Goal: Task Accomplishment & Management: Complete application form

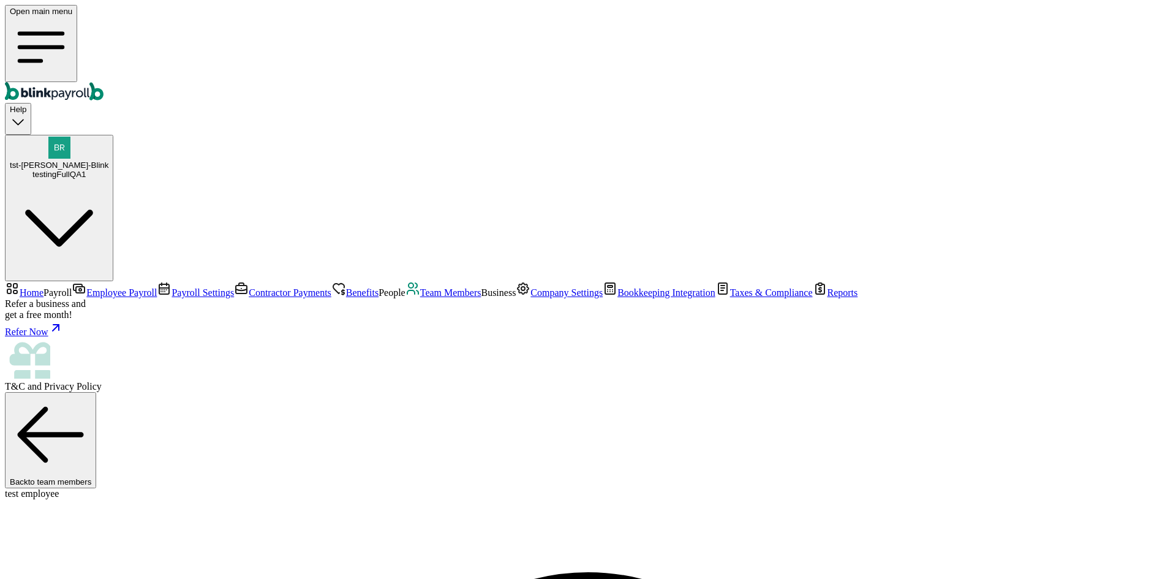
click at [406, 298] on link "Team Members" at bounding box center [444, 292] width 76 height 10
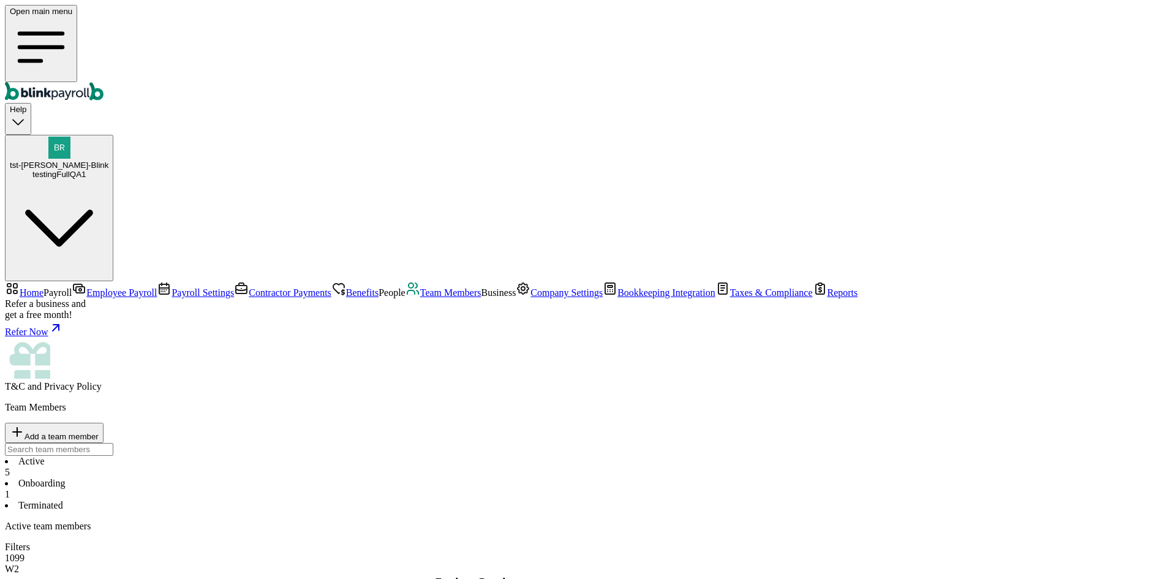
click at [611, 402] on div "Team Members Add a team member" at bounding box center [588, 429] width 1167 height 54
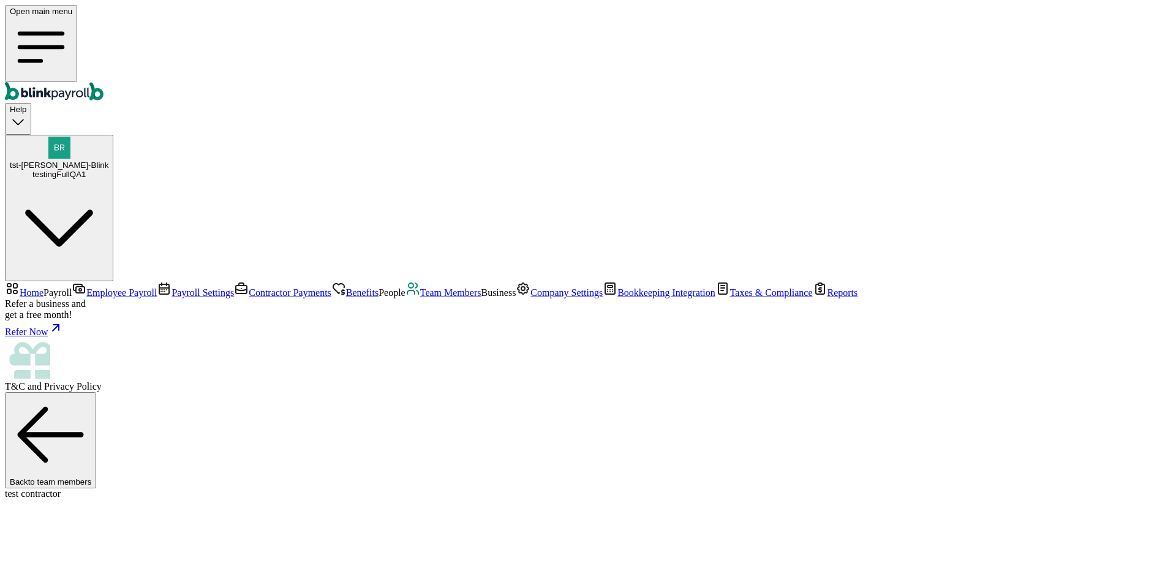
click at [249, 287] on span "Contractor Payments" at bounding box center [290, 292] width 83 height 10
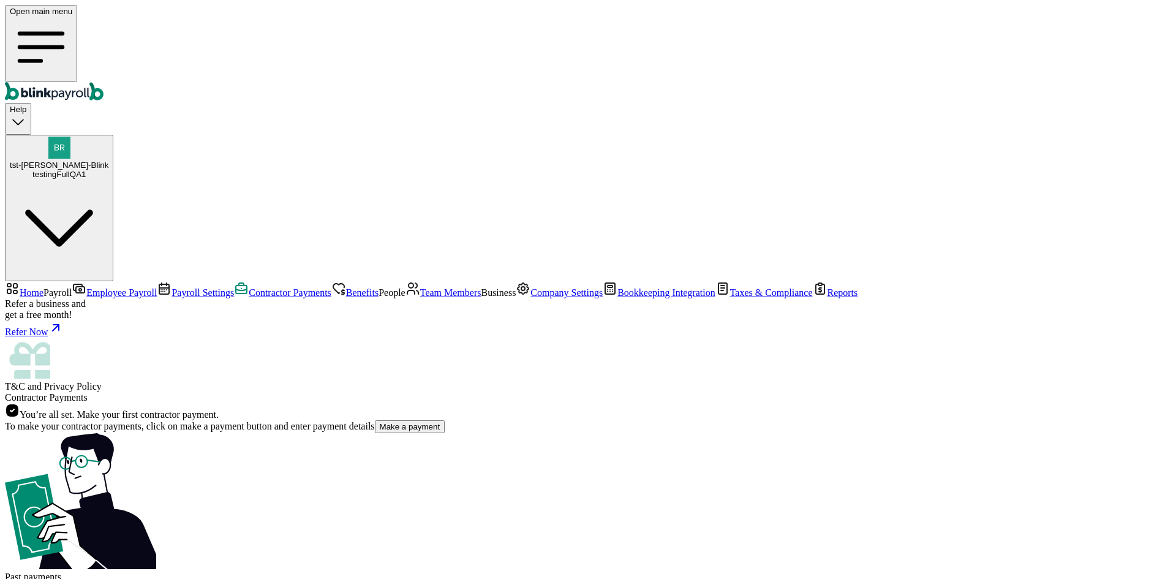
click at [420, 287] on span "Team Members" at bounding box center [450, 292] width 61 height 10
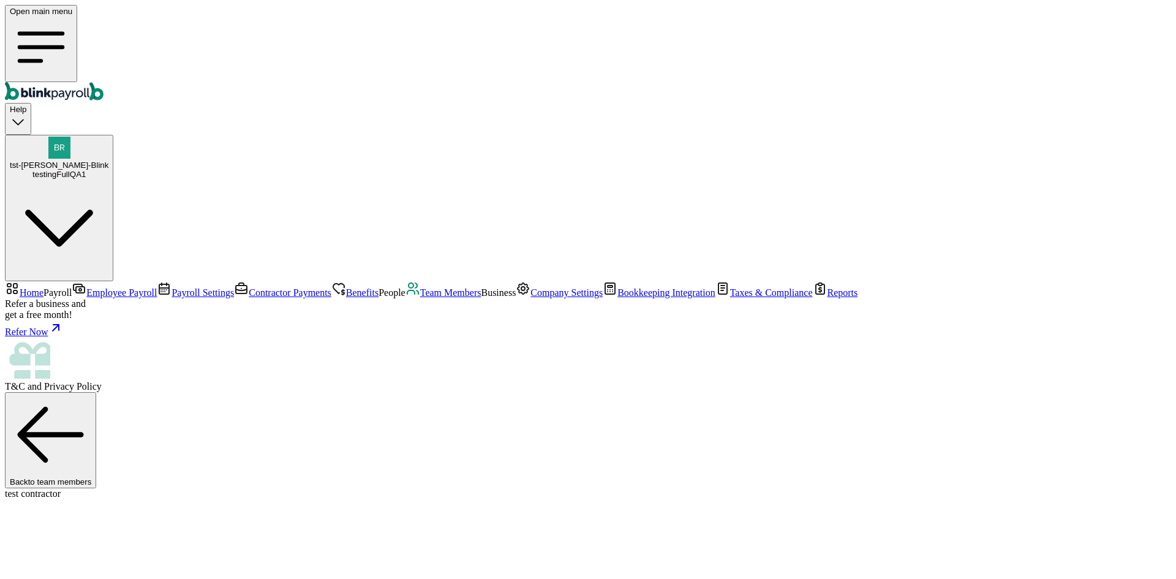
click at [249, 287] on span "Contractor Payments" at bounding box center [290, 292] width 83 height 10
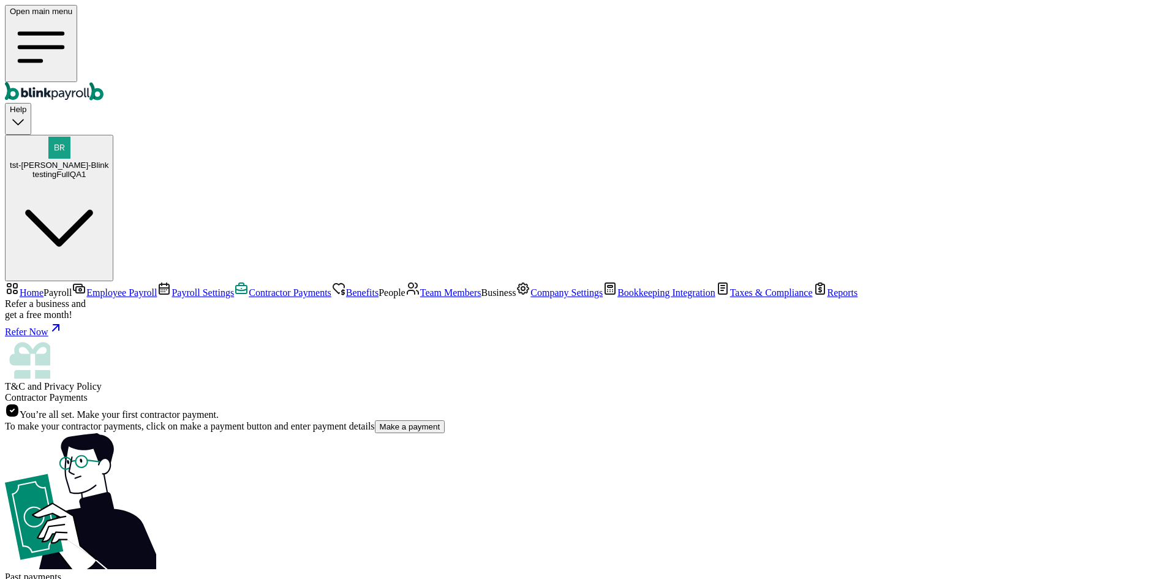
click at [346, 287] on span "Benefits" at bounding box center [362, 292] width 32 height 10
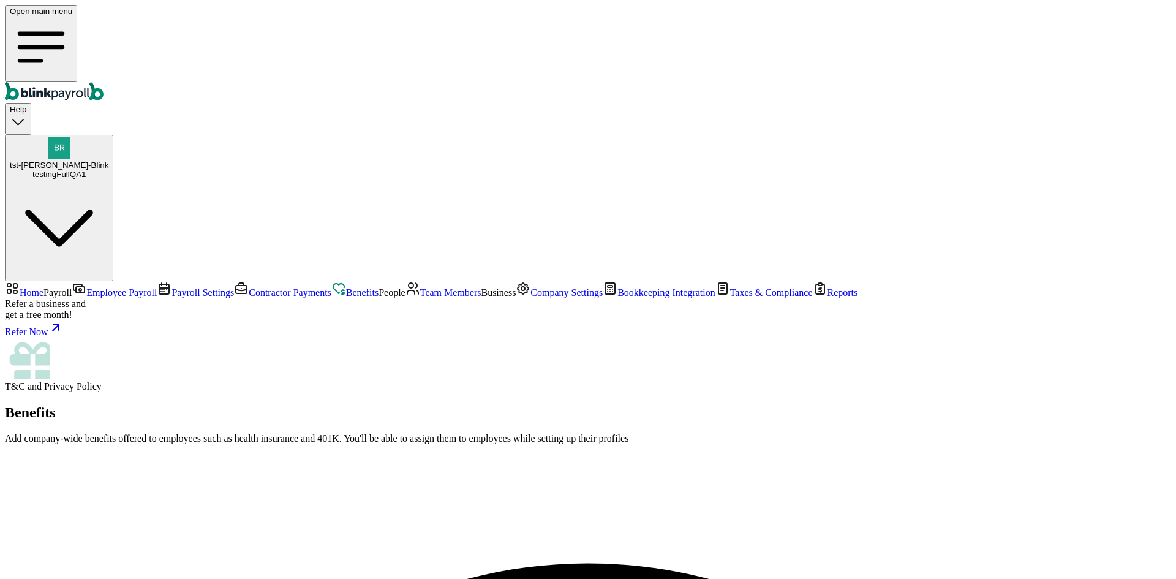
click at [406, 287] on link "Team Members" at bounding box center [444, 292] width 76 height 10
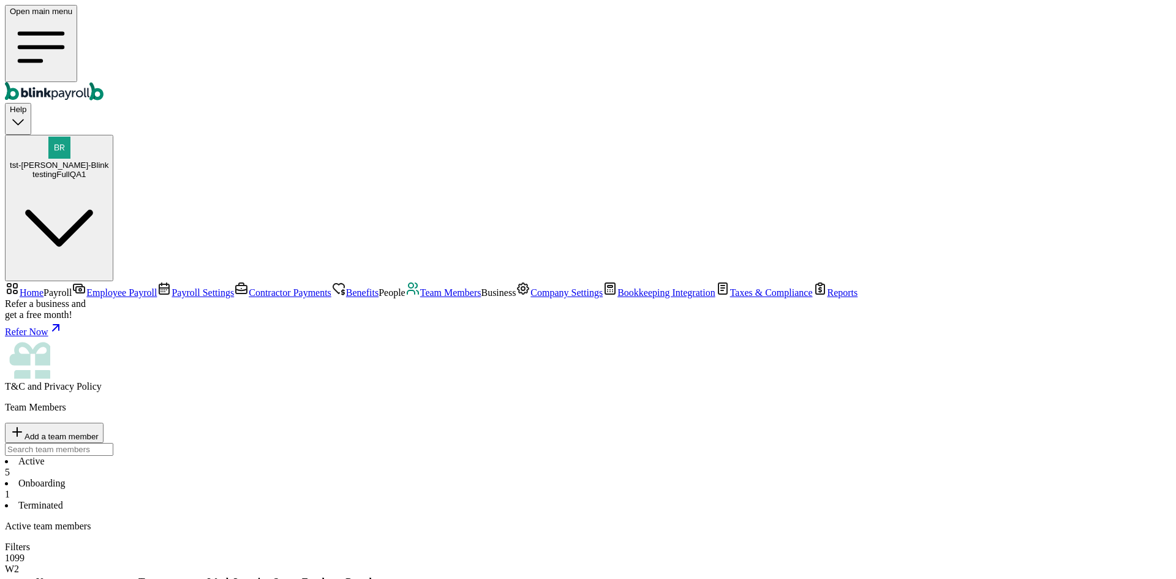
click at [99, 432] on span "Add a team member" at bounding box center [62, 436] width 74 height 9
select select "contractor"
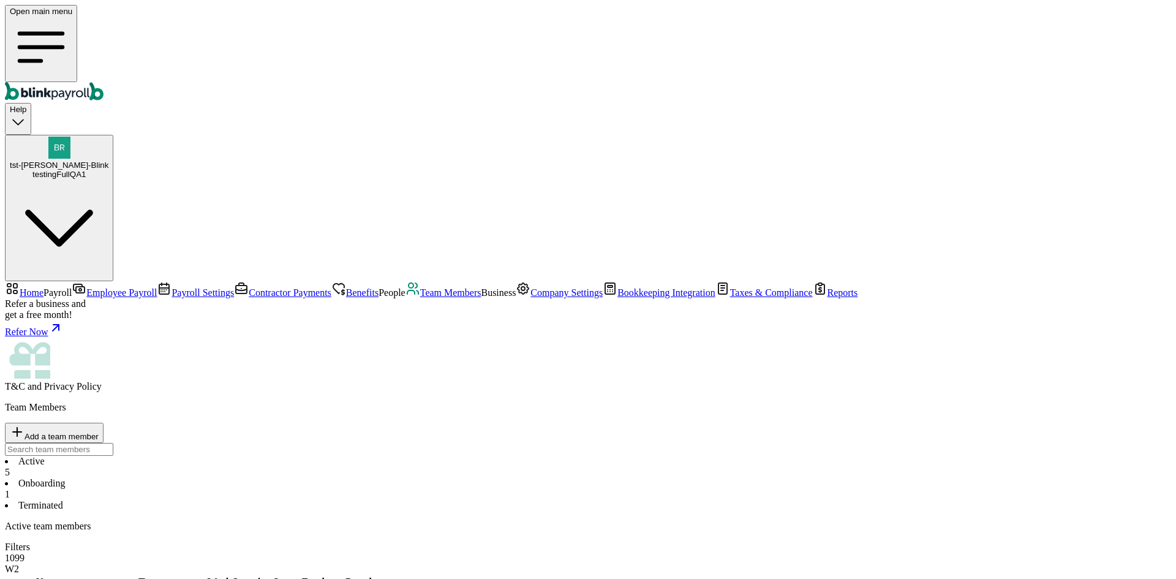
type input "bhauti"
type input "man"
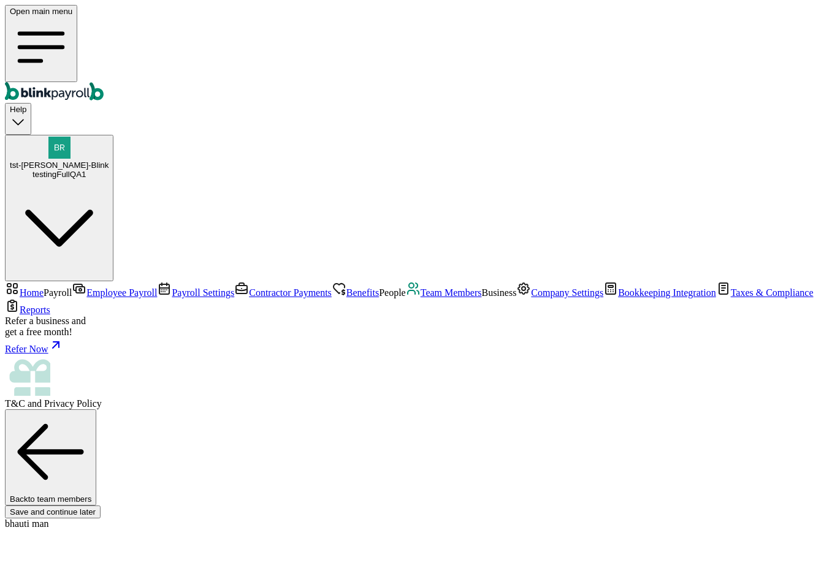
type input "bhauti"
type input "man"
click at [406, 287] on link "Team Members" at bounding box center [444, 292] width 76 height 10
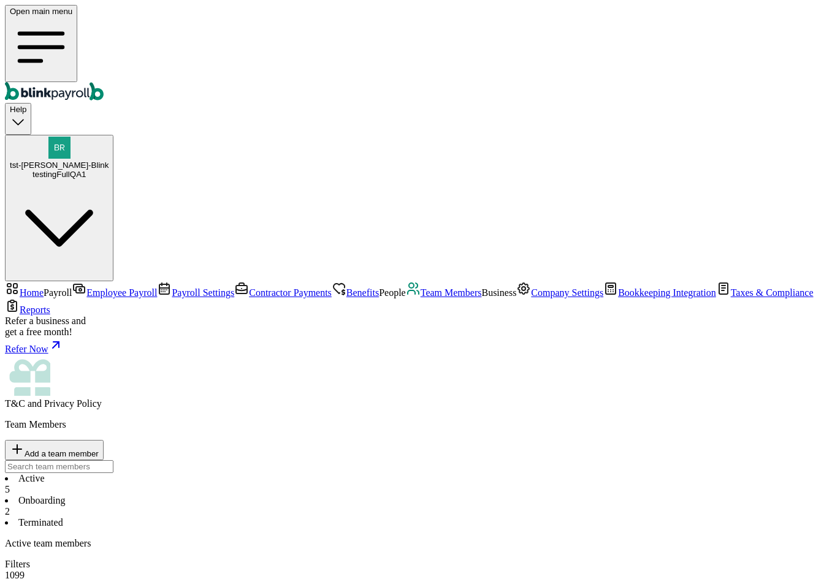
click at [290, 495] on li "Onboarding 2" at bounding box center [416, 506] width 822 height 22
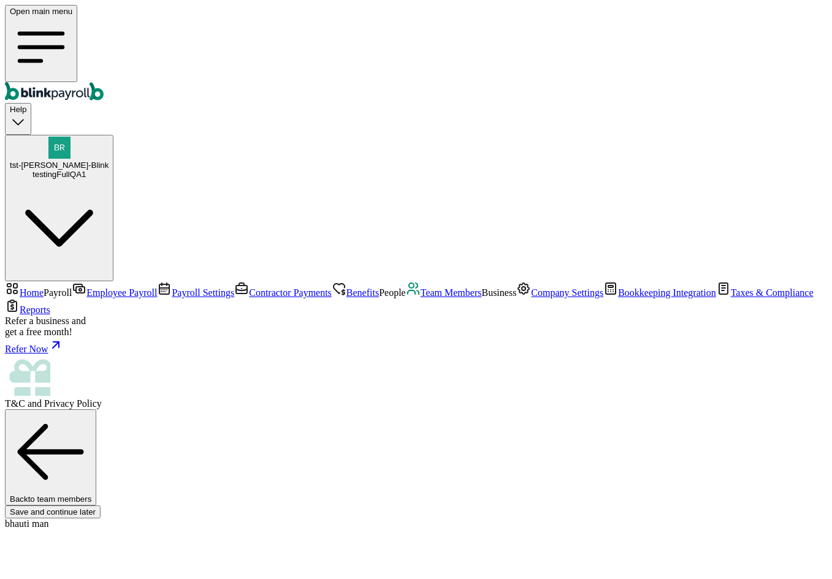
scroll to position [92, 0]
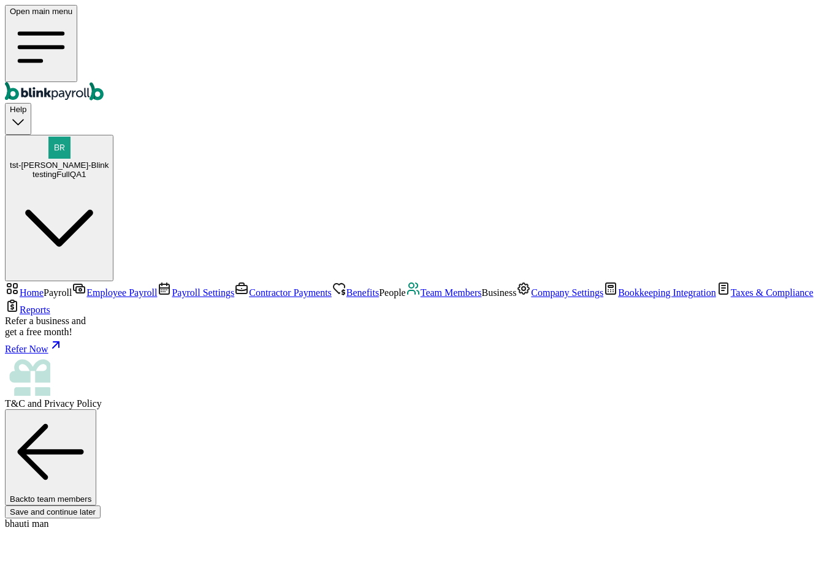
type input "08/11/1977"
type input "branko+testbhautikkk11@blinkpayroll.com"
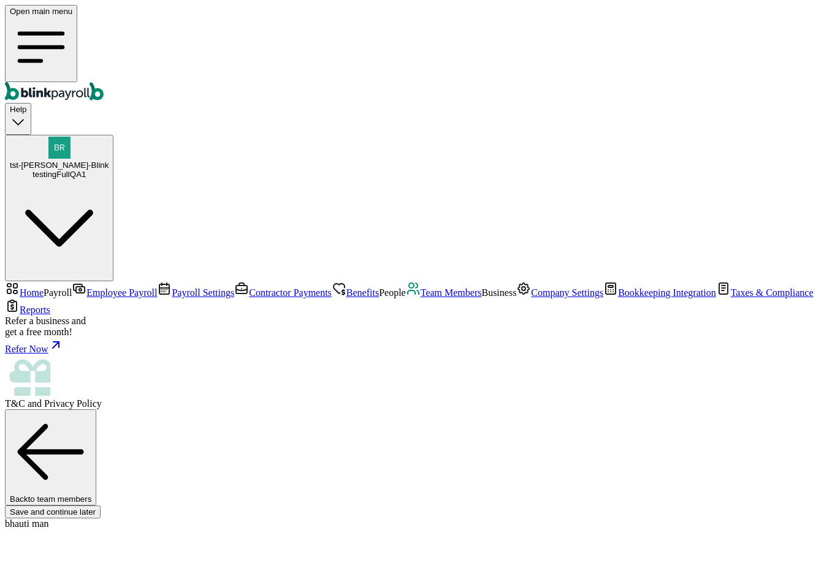
click at [420, 287] on span "Team Members" at bounding box center [450, 292] width 61 height 10
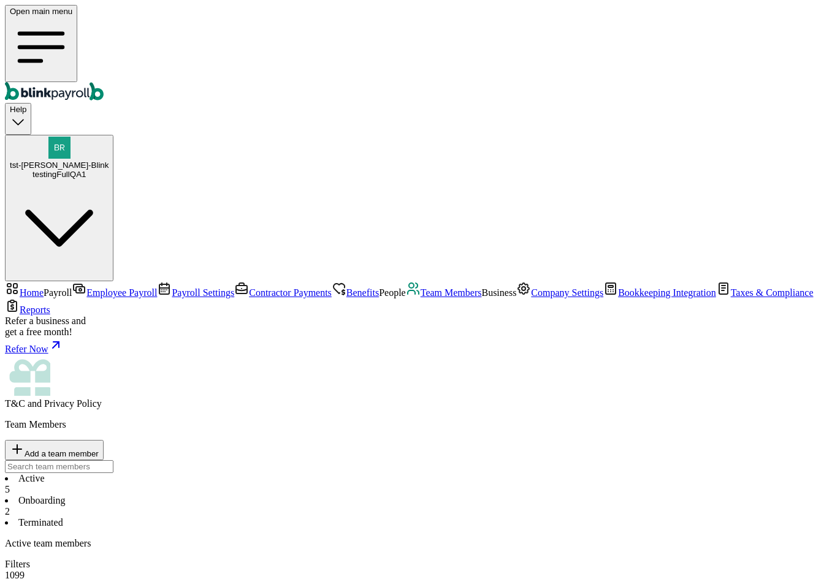
click at [306, 495] on li "Onboarding 2" at bounding box center [416, 506] width 822 height 22
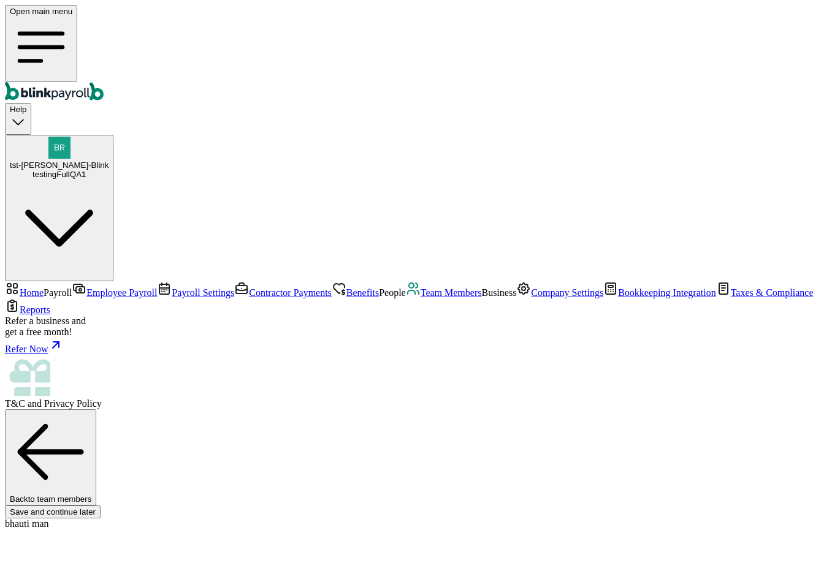
type input "08/11/1977"
click at [420, 288] on span "Team Members" at bounding box center [450, 292] width 61 height 10
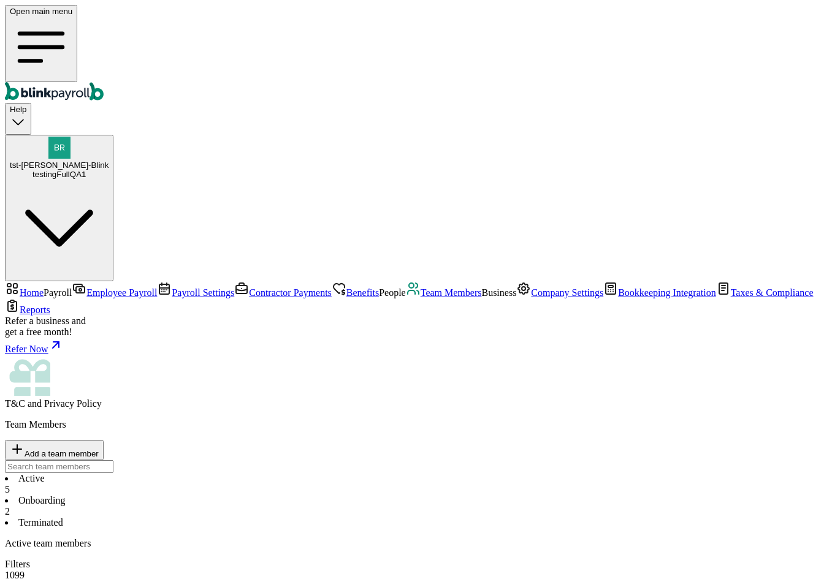
click at [287, 495] on li "Onboarding 2" at bounding box center [416, 506] width 822 height 22
click at [99, 449] on span "Add a team member" at bounding box center [62, 453] width 74 height 9
click at [699, 460] on div at bounding box center [416, 466] width 822 height 13
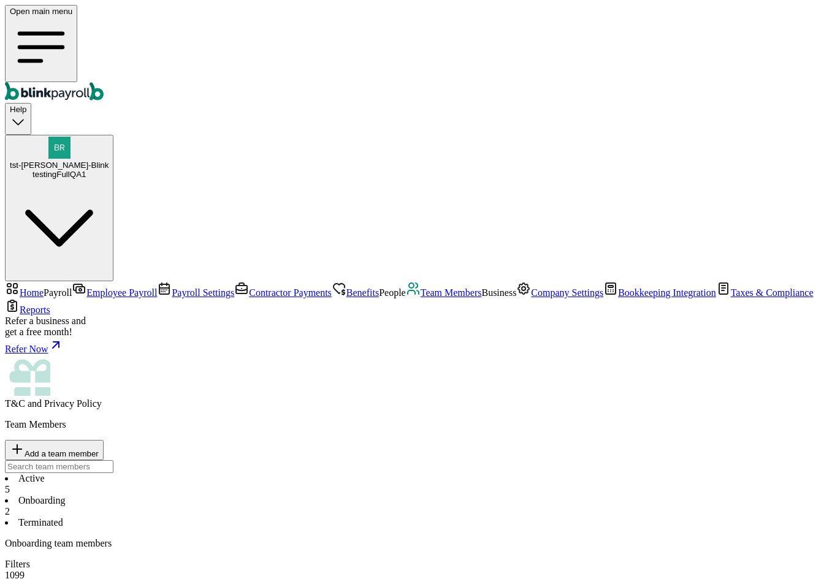
click at [104, 440] on button "Add a team member" at bounding box center [54, 450] width 99 height 20
select select "businessVendor"
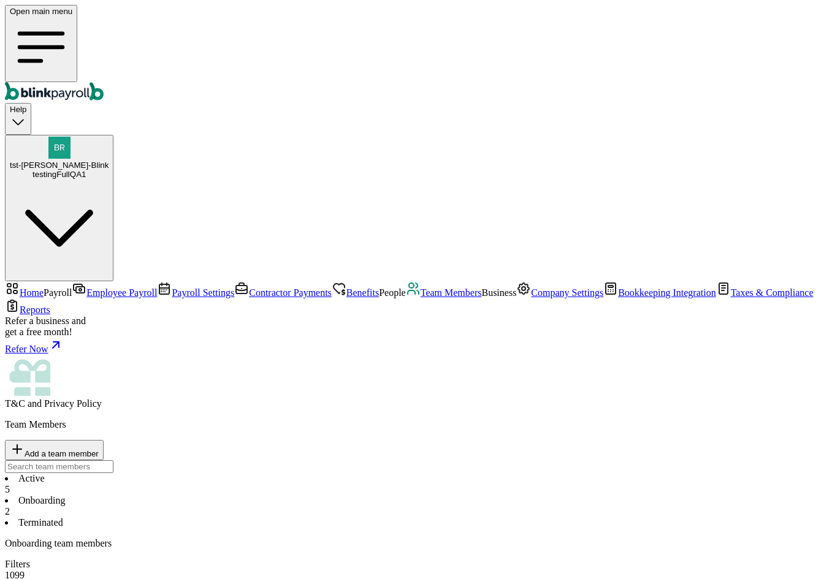
type input "testBB"
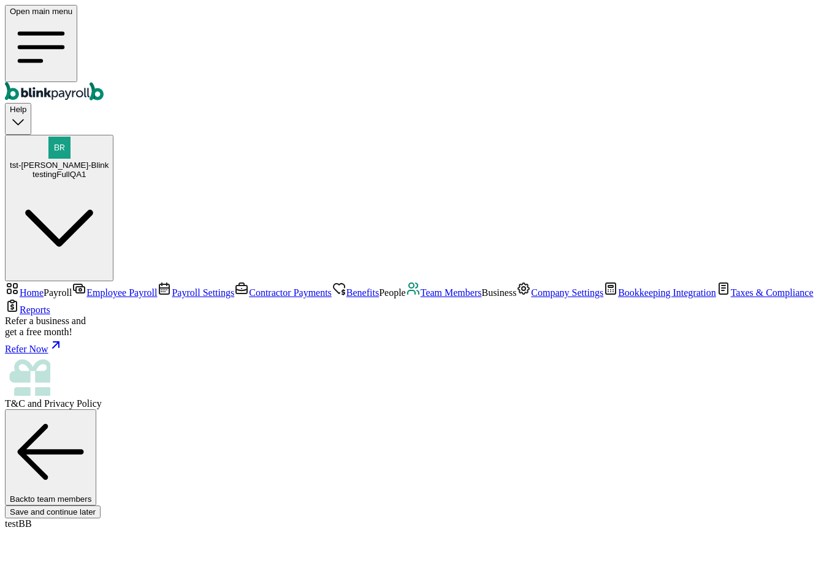
scroll to position [92, 0]
type input "test"
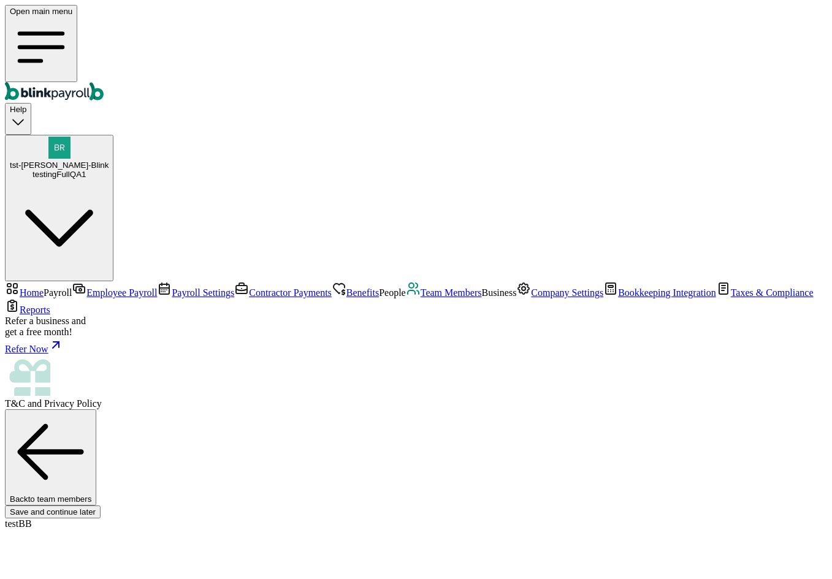
type input "tester"
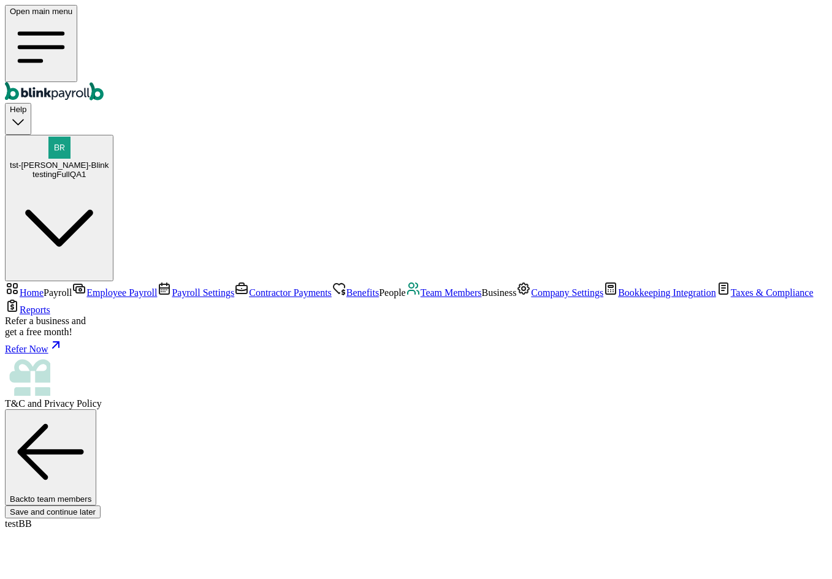
drag, startPoint x: 248, startPoint y: 298, endPoint x: 275, endPoint y: 324, distance: 36.8
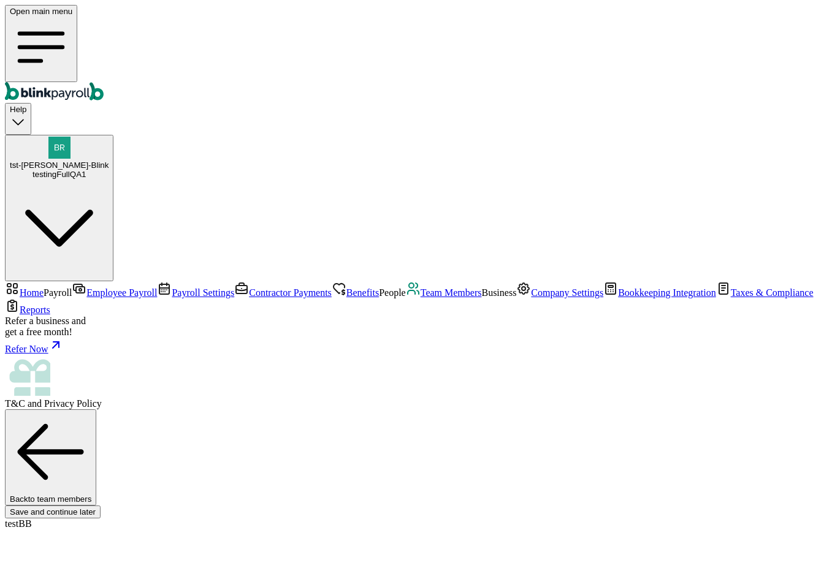
type input "08/10/1989"
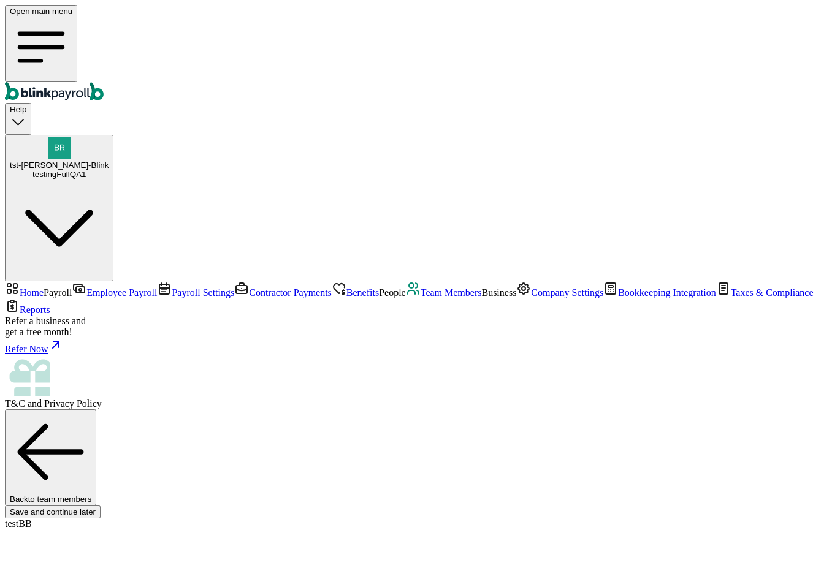
type input "branko+test1123123zzzzzzccccc@blinkpayroll.com"
drag, startPoint x: 557, startPoint y: 504, endPoint x: 460, endPoint y: 512, distance: 97.1
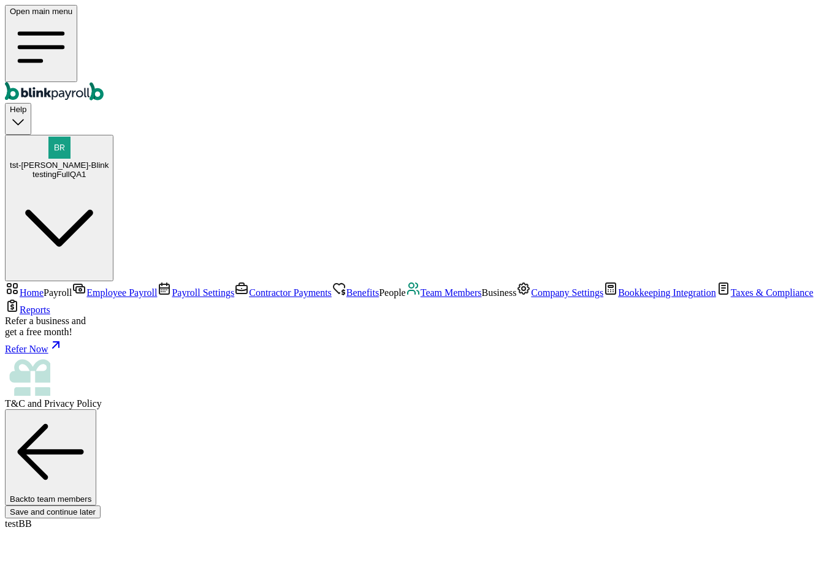
type input "32 1/2 16th St"
type input "Hermosa Beach"
type input "CA"
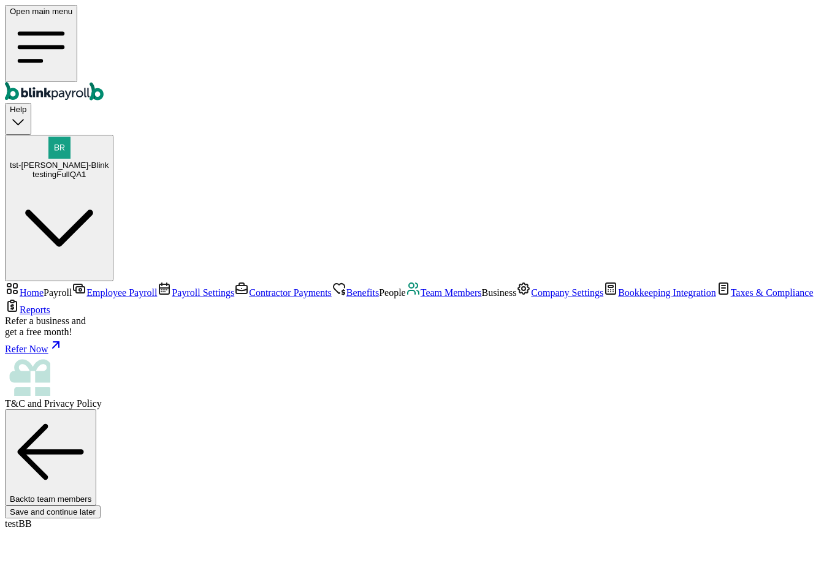
type input "90254"
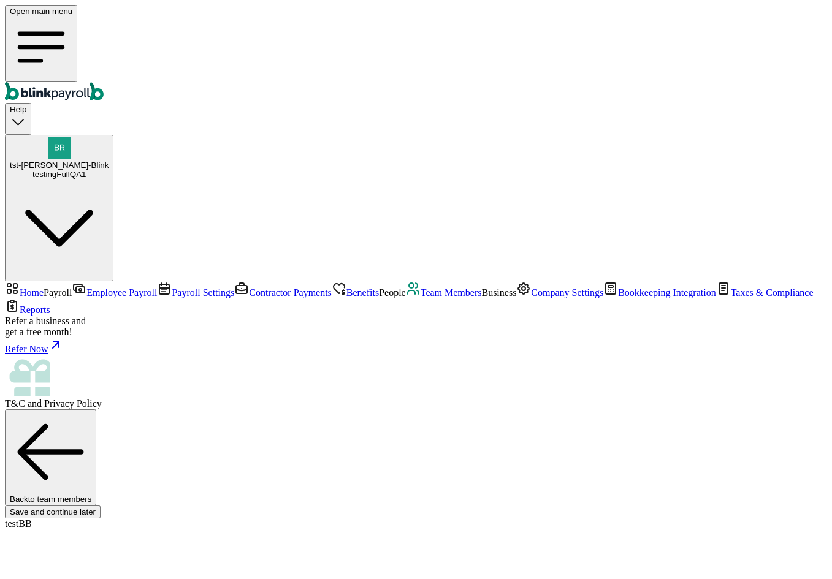
click at [406, 287] on link "Team Members" at bounding box center [444, 292] width 76 height 10
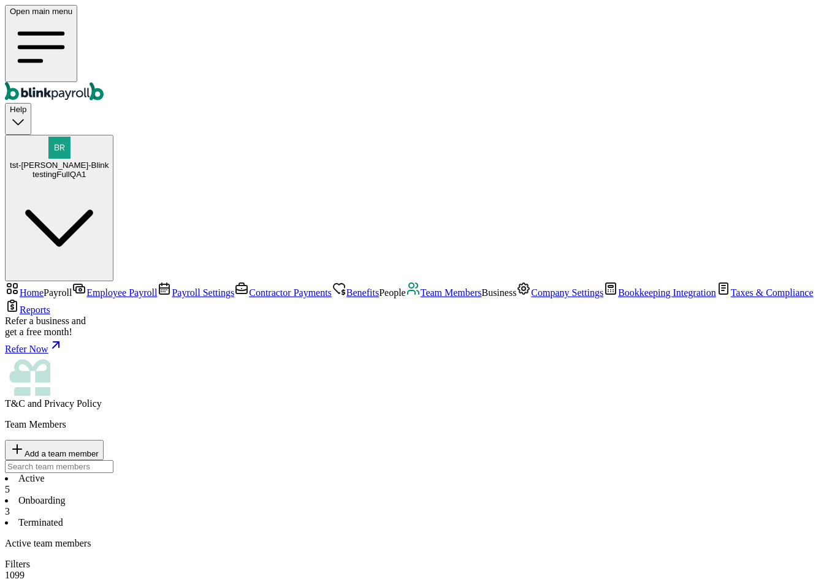
click at [284, 495] on li "Onboarding 3" at bounding box center [416, 506] width 822 height 22
drag, startPoint x: 244, startPoint y: 330, endPoint x: 178, endPoint y: 331, distance: 66.2
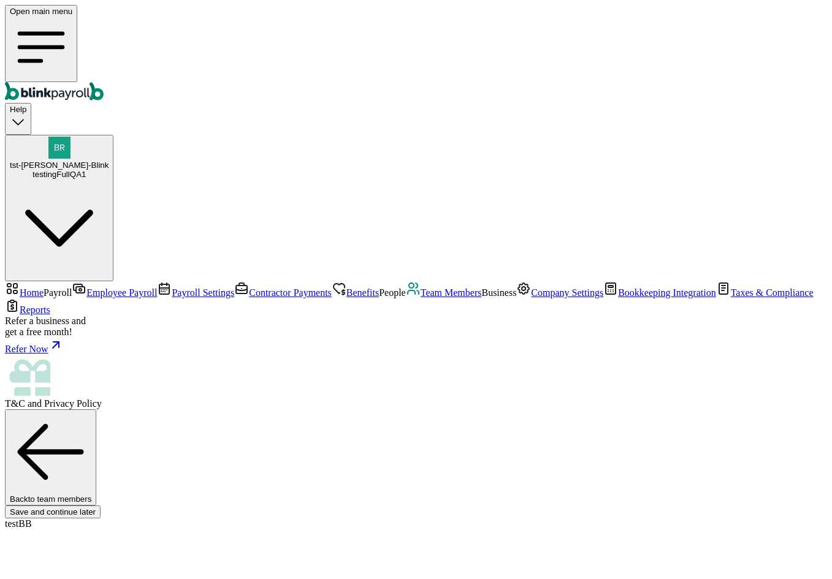
scroll to position [38, 0]
type input "08/01/2025"
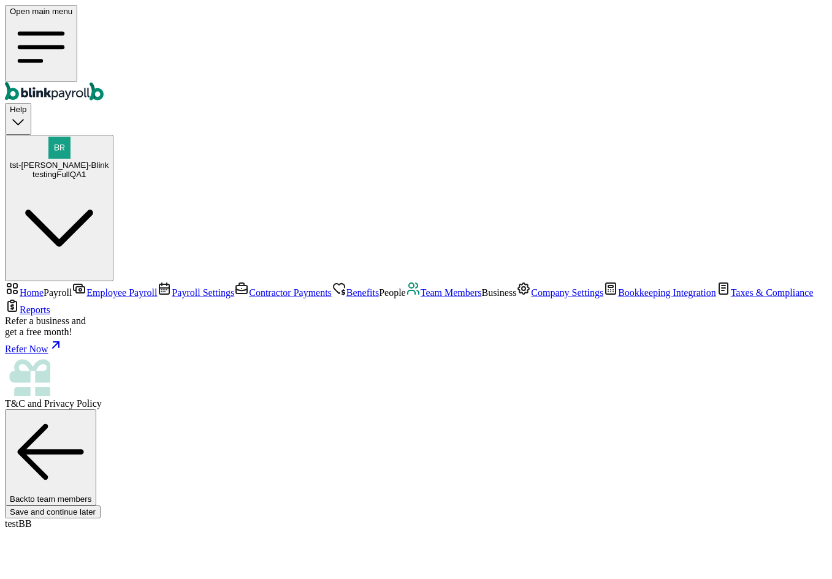
select select "32 1/2 18th St S"
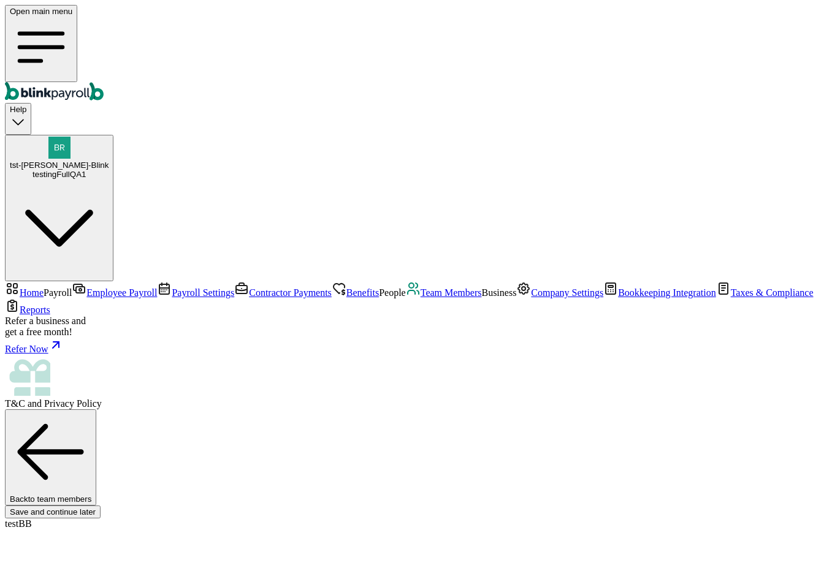
type input "20"
radio input "true"
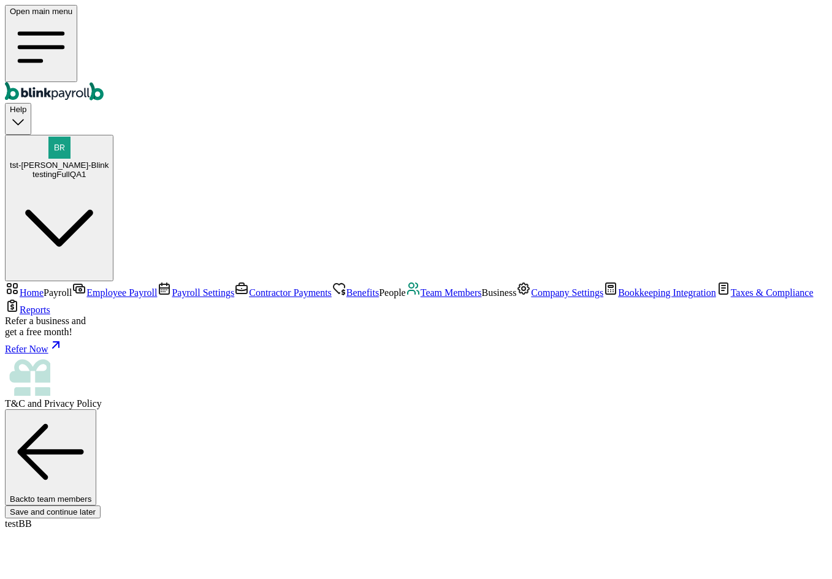
scroll to position [0, 0]
select select "32 1/2 18th St S"
click at [420, 290] on span "Team Members" at bounding box center [450, 292] width 61 height 10
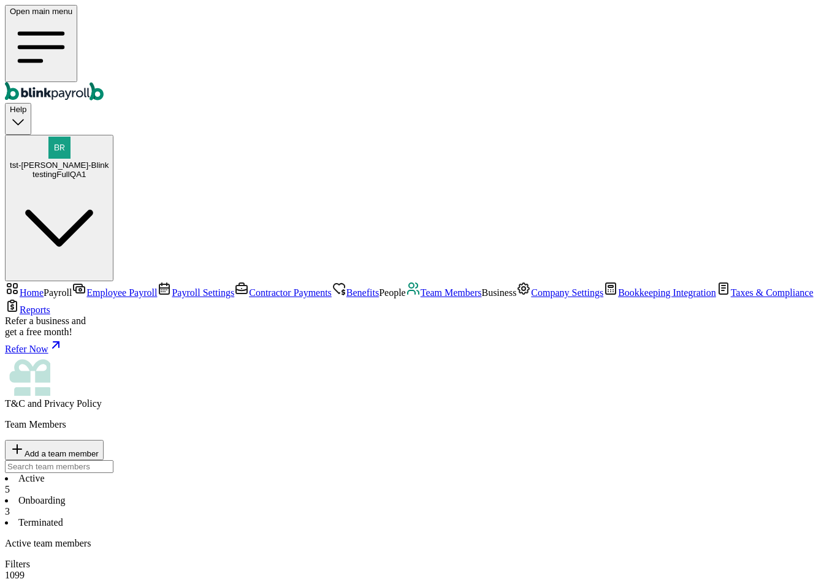
click at [304, 495] on li "Onboarding 3" at bounding box center [416, 506] width 822 height 22
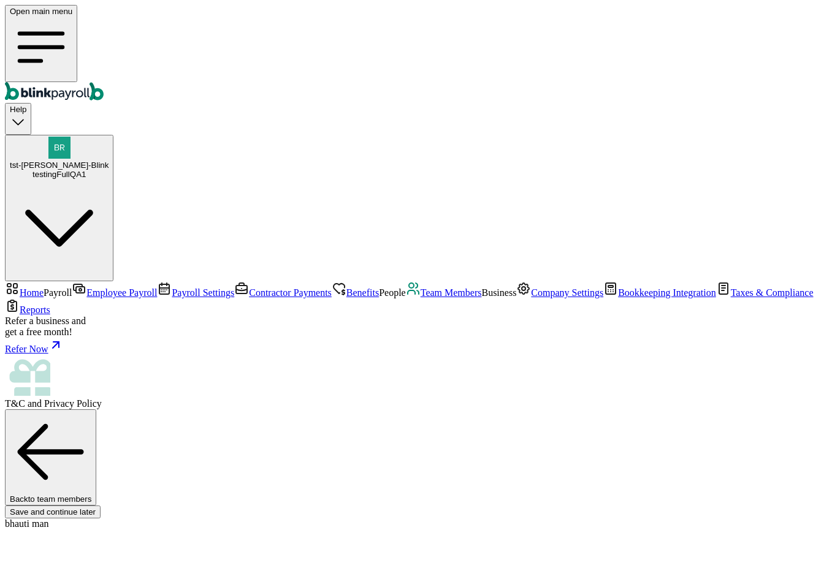
scroll to position [55, 0]
click at [420, 289] on span "Team Members" at bounding box center [450, 292] width 61 height 10
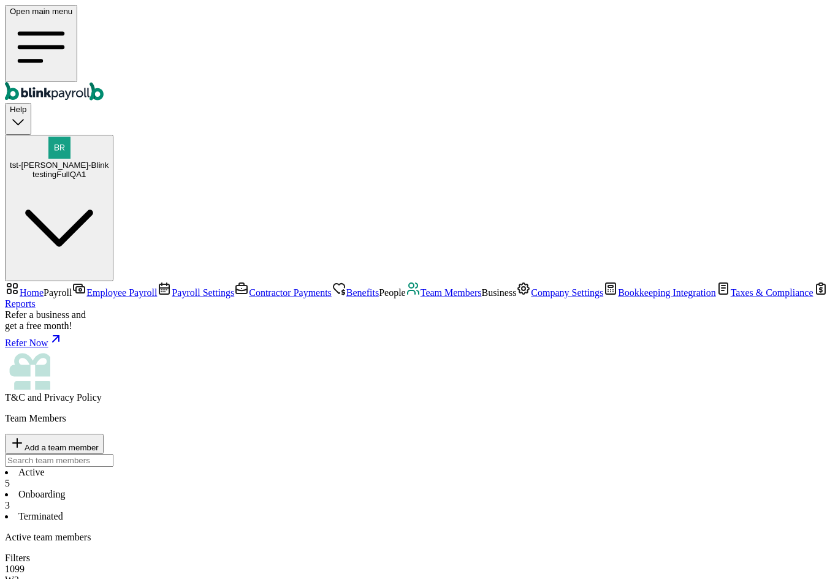
click at [319, 489] on li "Onboarding 3" at bounding box center [419, 500] width 828 height 22
click at [10, 478] on span "5" at bounding box center [7, 483] width 5 height 10
click at [104, 434] on button "Add a team member" at bounding box center [54, 444] width 99 height 20
select select "employee"
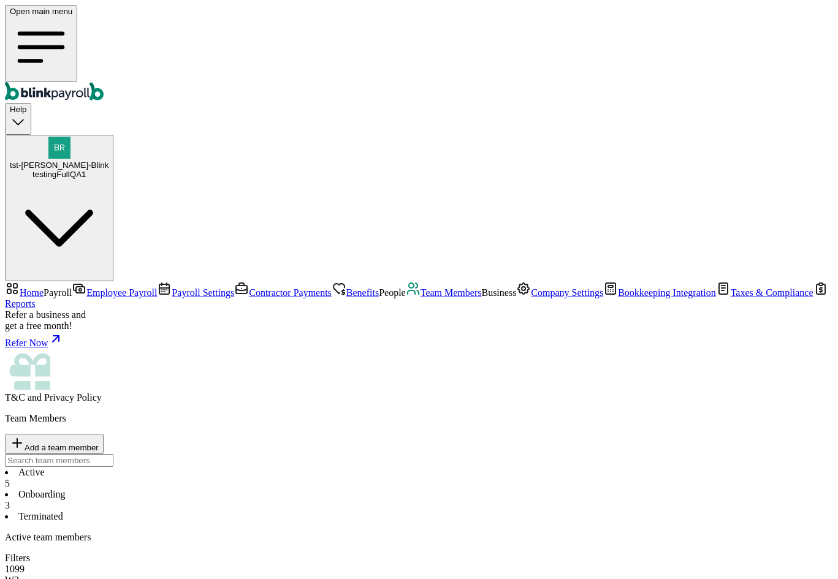
type input "test"
type input "ssaeae"
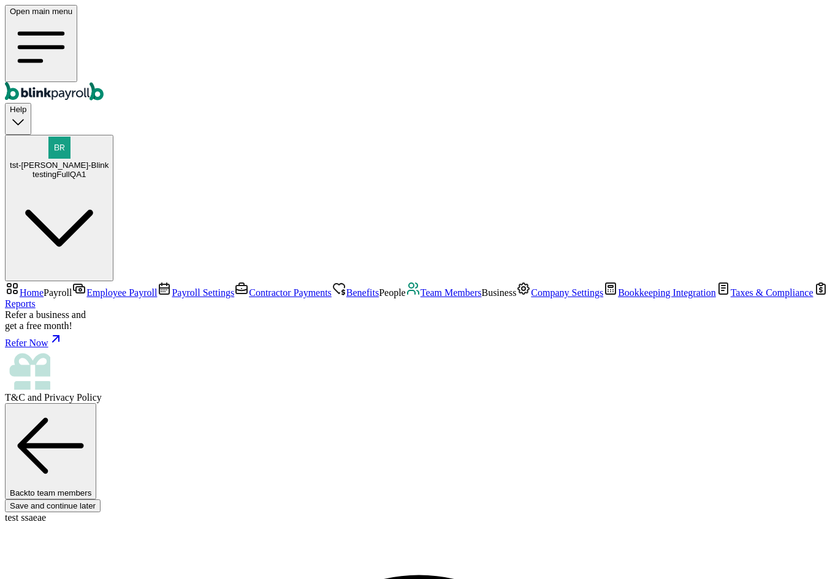
click at [406, 298] on link "Team Members" at bounding box center [444, 292] width 76 height 10
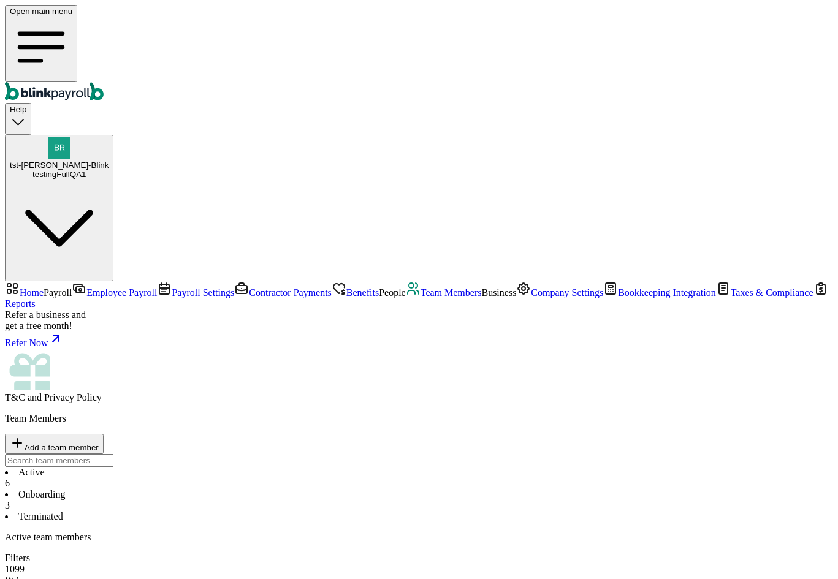
click at [281, 489] on li "Onboarding 3" at bounding box center [419, 500] width 828 height 22
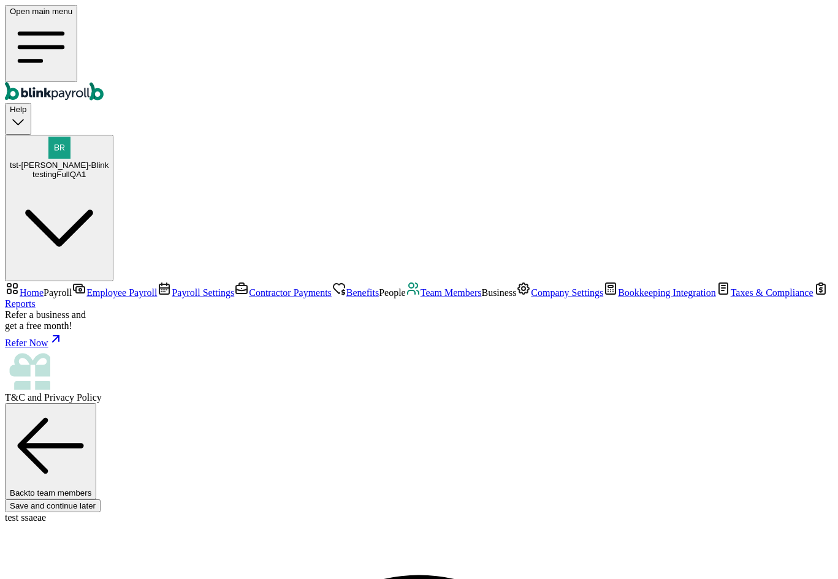
type input "branko+test13213szczxgfdgyr@blinkpayroll.com"
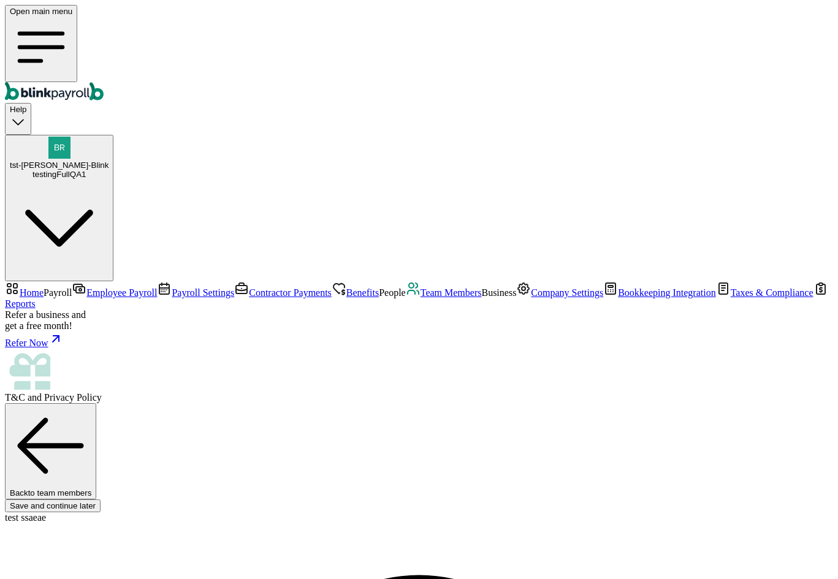
type input "08/01/2025"
click at [420, 295] on span "Team Members" at bounding box center [450, 292] width 61 height 10
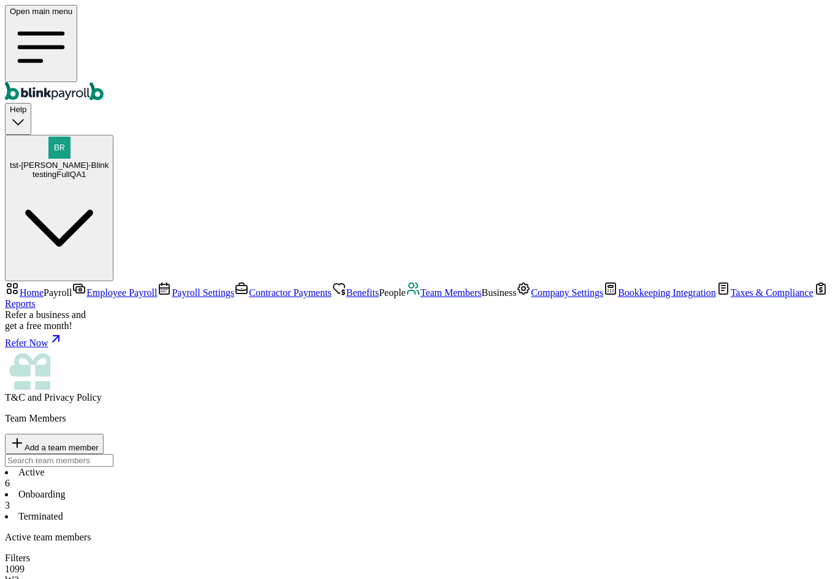
click at [284, 489] on li "Onboarding 3" at bounding box center [419, 500] width 828 height 22
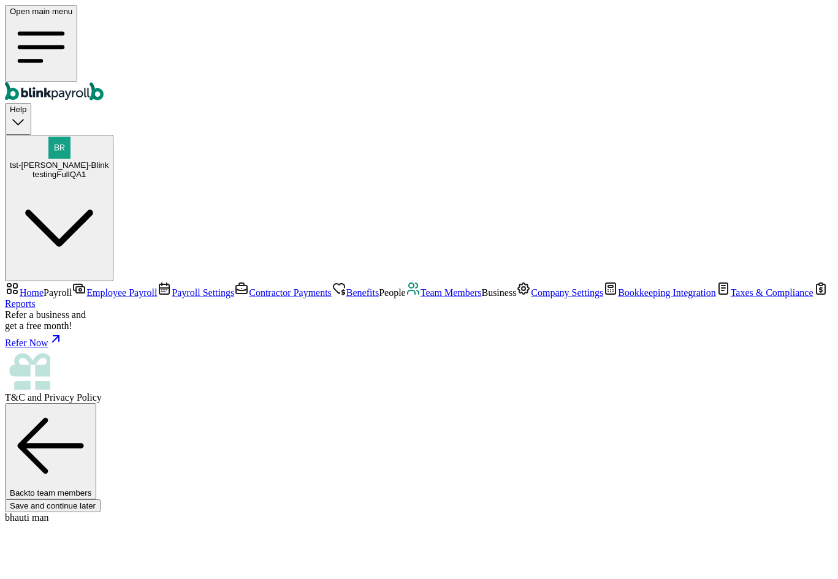
click at [420, 296] on span "Team Members" at bounding box center [450, 292] width 61 height 10
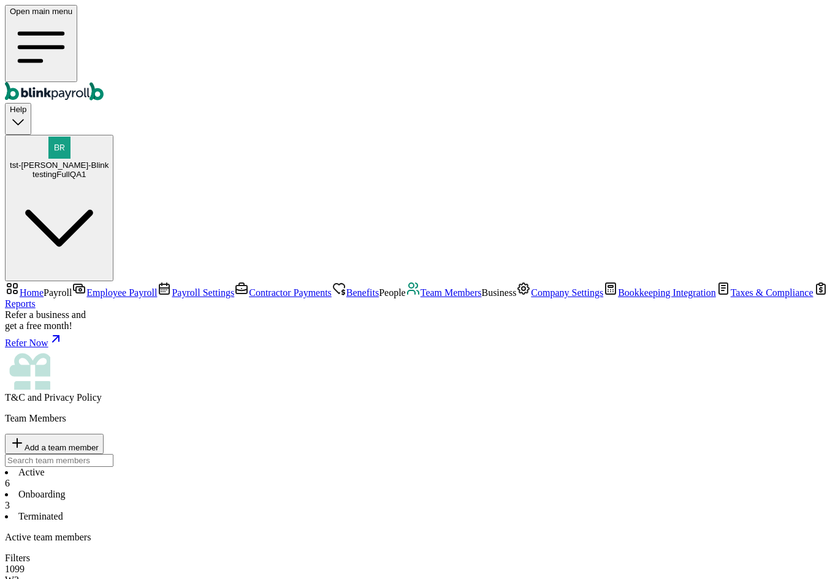
click at [283, 489] on li "Onboarding 3" at bounding box center [419, 500] width 828 height 22
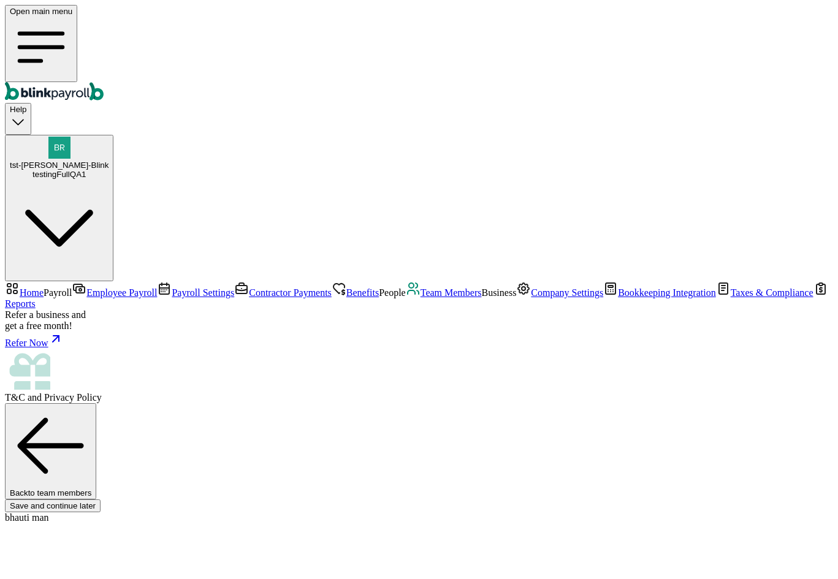
type input "08/11/1977"
type input "32 1/2 18th St S"
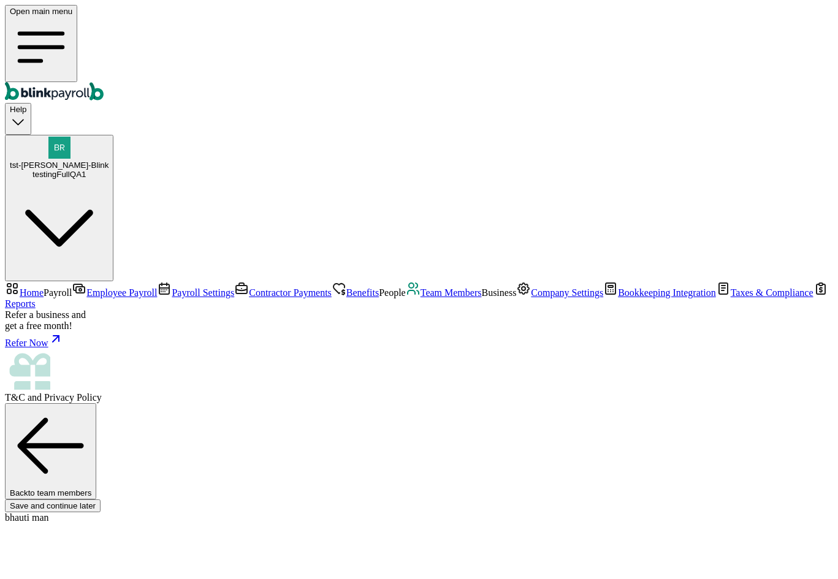
type input "Saint Petersburg"
type input "FL"
type input "33712"
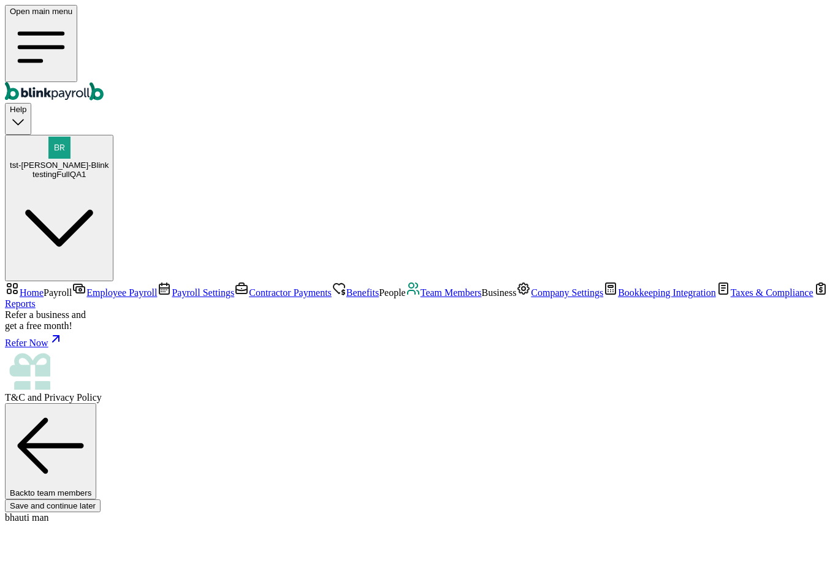
select select "Works from home"
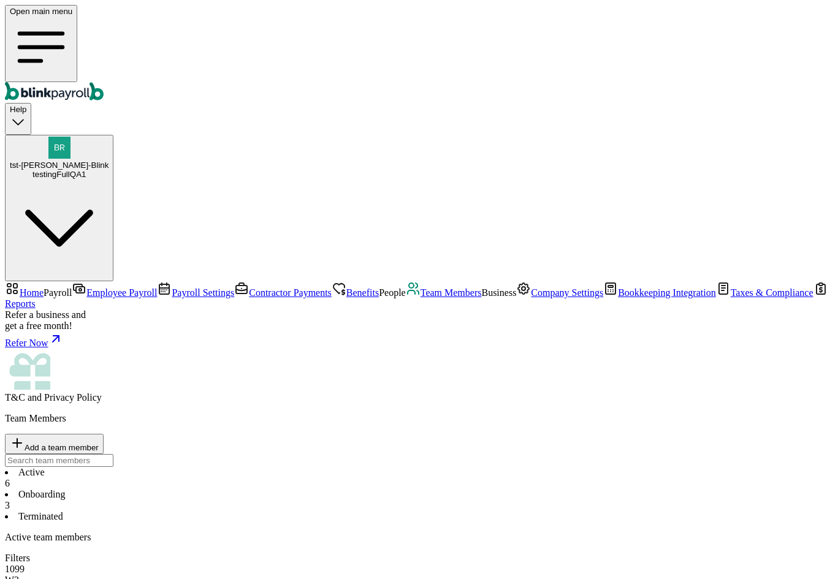
click at [269, 489] on li "Onboarding 3" at bounding box center [419, 500] width 828 height 22
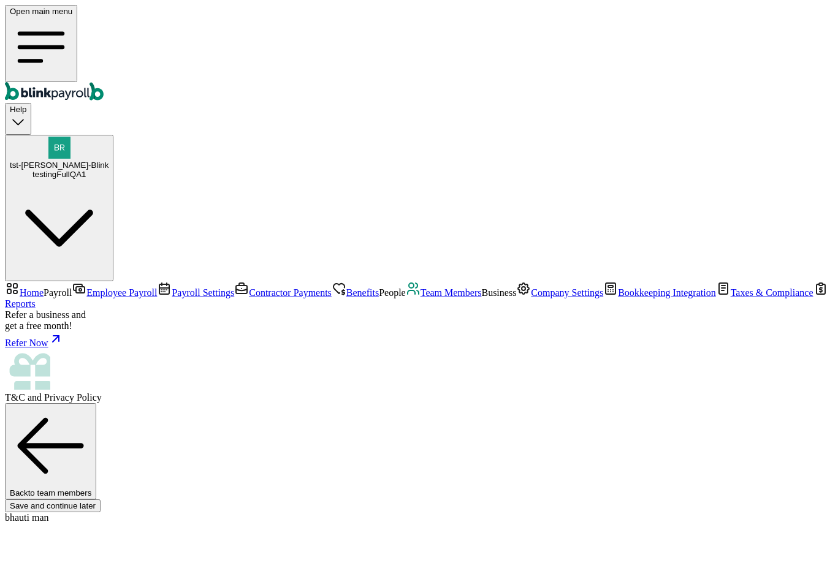
scroll to position [99, 0]
drag, startPoint x: 70, startPoint y: 290, endPoint x: 83, endPoint y: 286, distance: 13.0
click at [420, 289] on span "Team Members" at bounding box center [450, 292] width 61 height 10
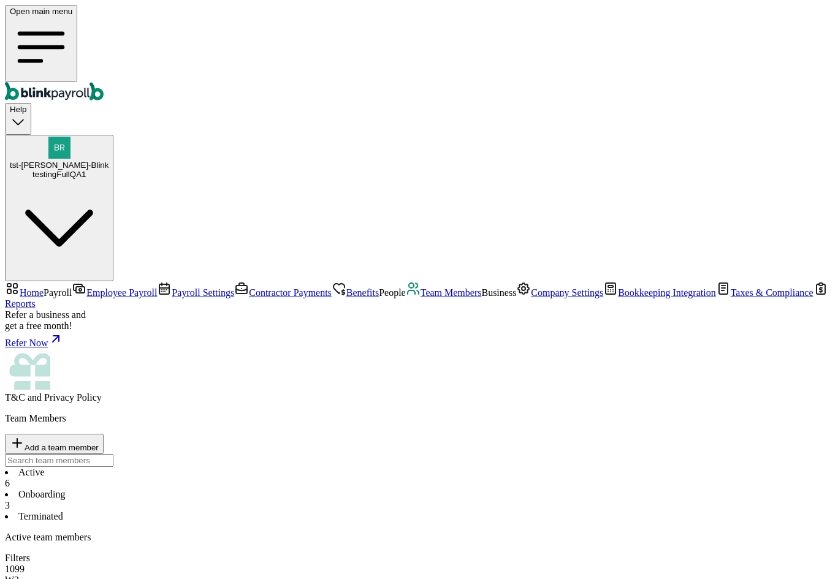
click at [300, 489] on li "Onboarding 3" at bounding box center [419, 500] width 828 height 22
click at [196, 467] on li "Active 6" at bounding box center [419, 478] width 828 height 22
click at [294, 489] on li "Onboarding 3" at bounding box center [419, 500] width 828 height 22
click at [208, 467] on li "Active 6" at bounding box center [419, 478] width 828 height 22
click at [294, 489] on li "Onboarding 3" at bounding box center [419, 500] width 828 height 22
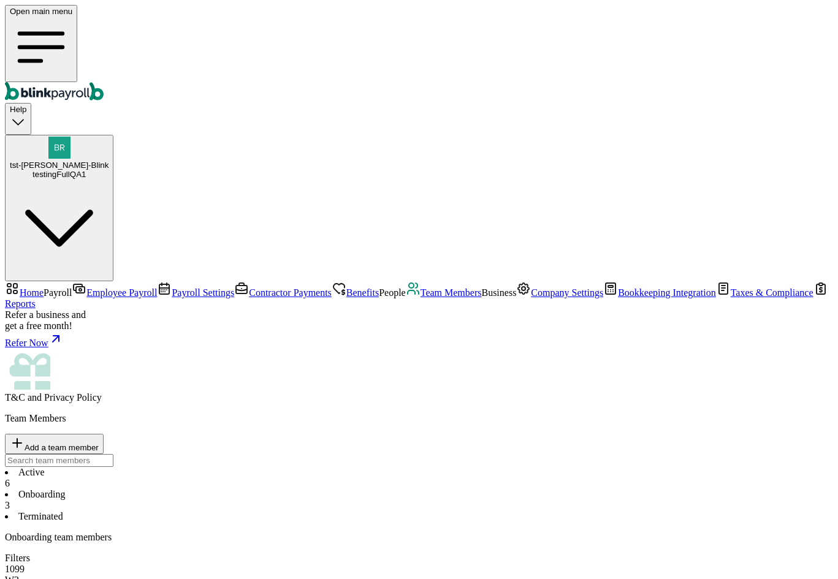
click at [99, 443] on span "Add a team member" at bounding box center [62, 447] width 74 height 9
select select "contractor"
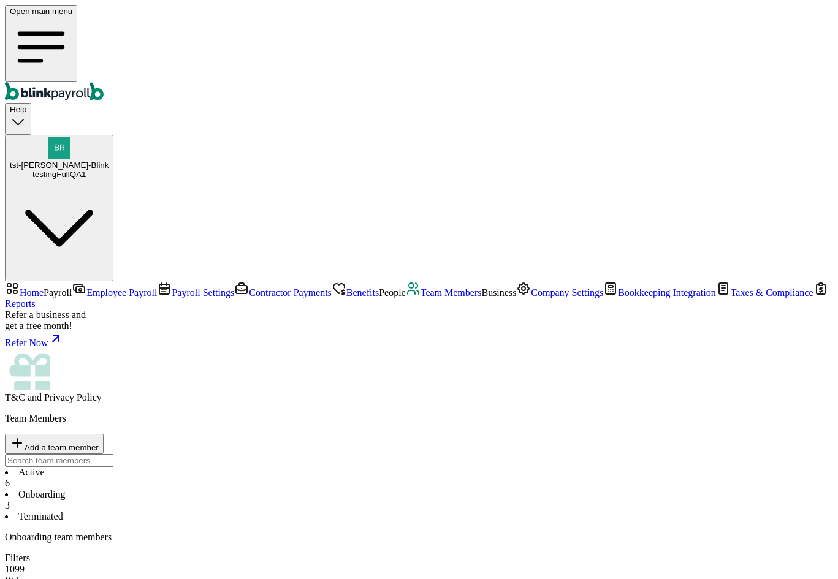
type input "individ"
type input "contra"
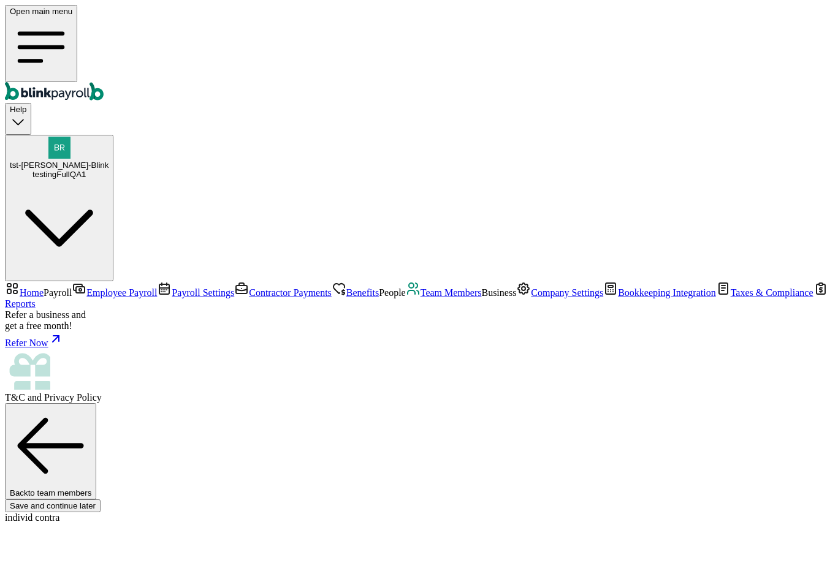
scroll to position [92, 0]
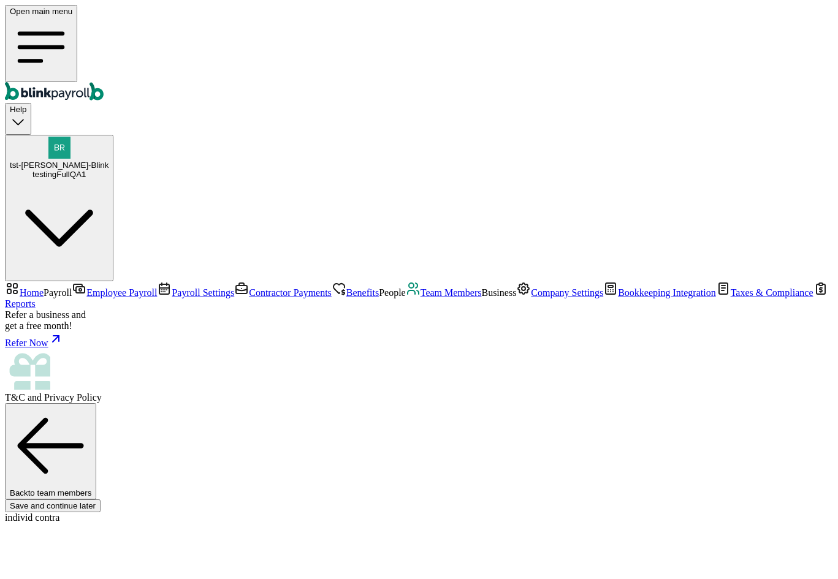
type input "07/31/1991"
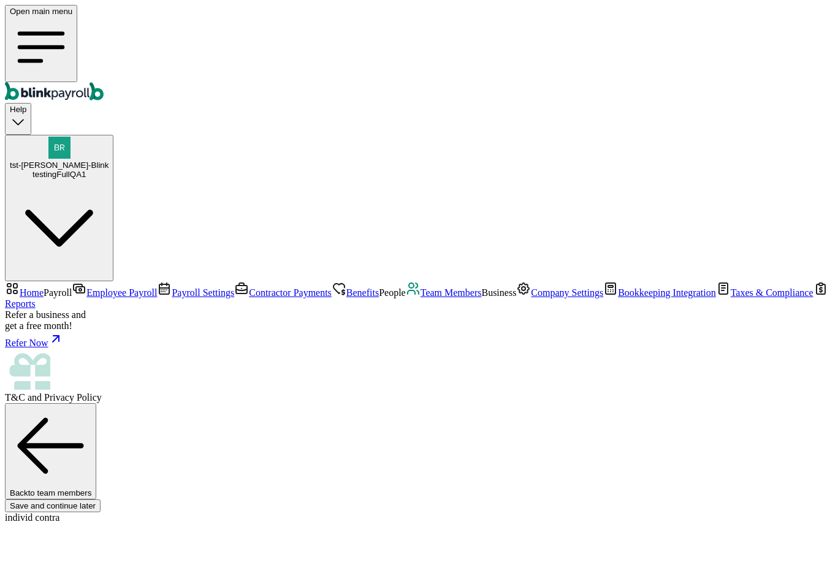
type input "branko+zzcon65test@blinkpayroll.com"
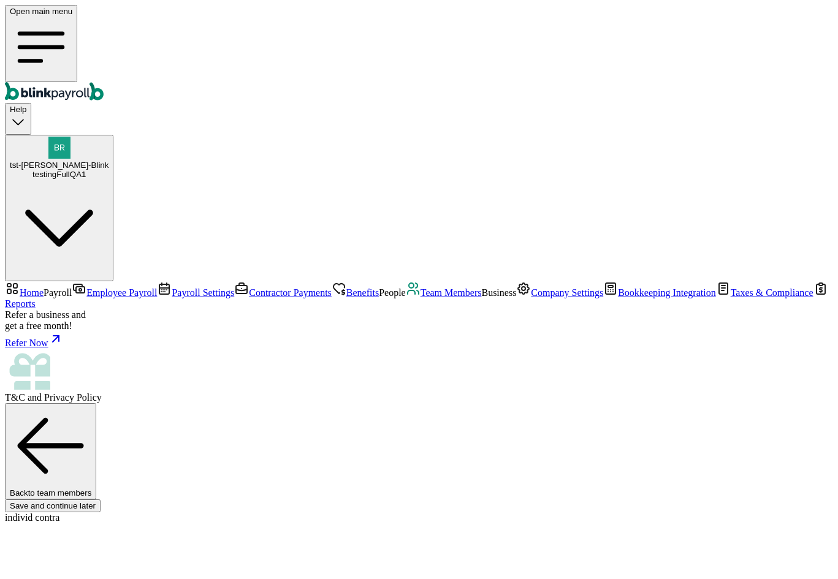
type input "32 1/2 18th St S"
type input "Saint Petersburg"
type input "FL"
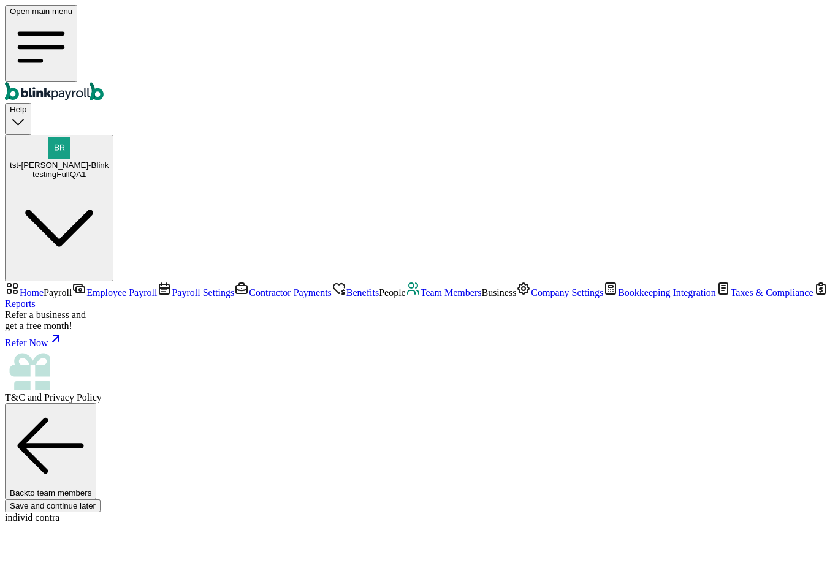
type input "33712"
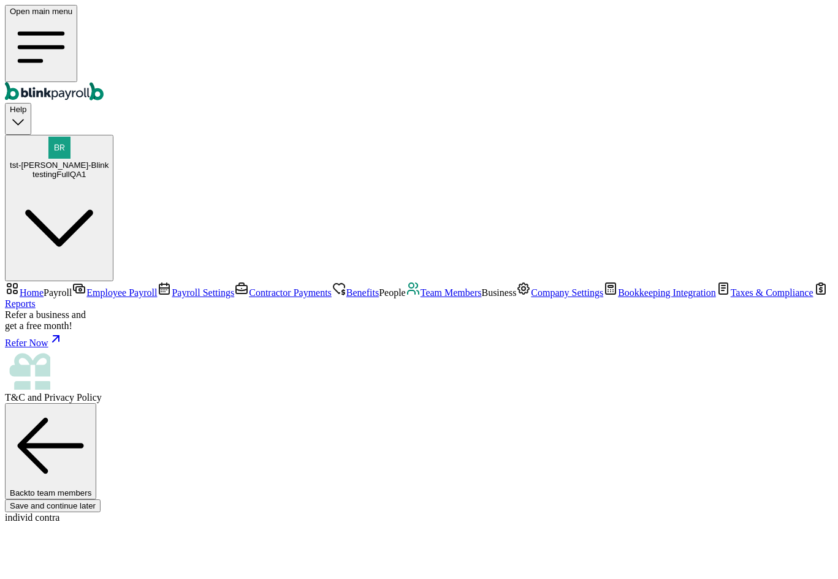
type input "08/01/2025"
select select "32 1/2 18th St S"
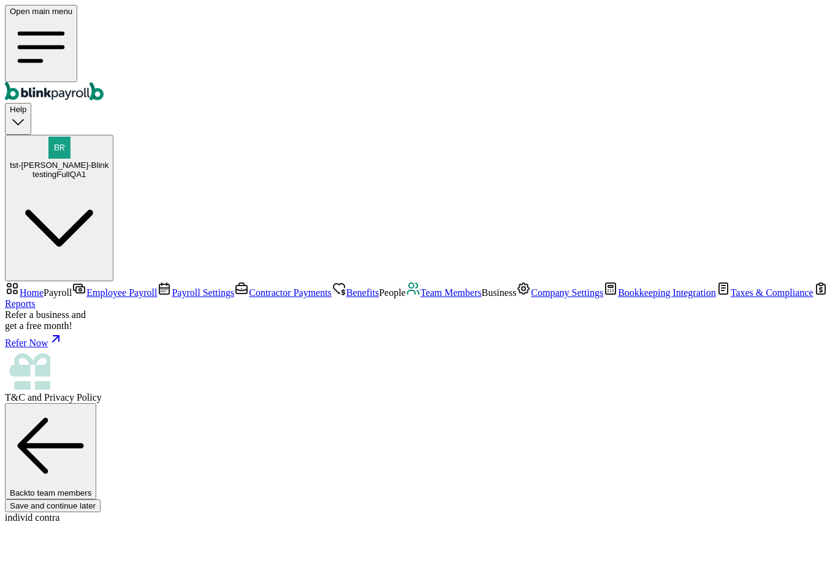
type input "20"
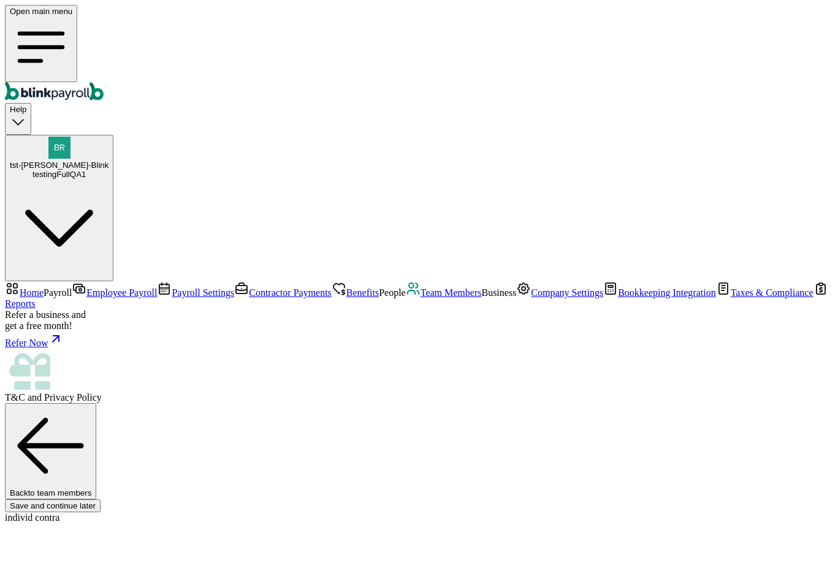
radio input "true"
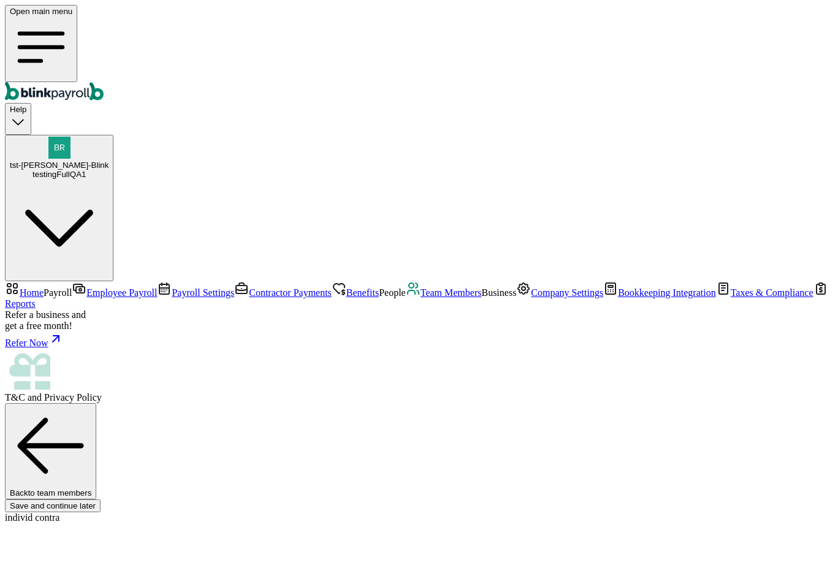
select select "32 1/2 18th St S"
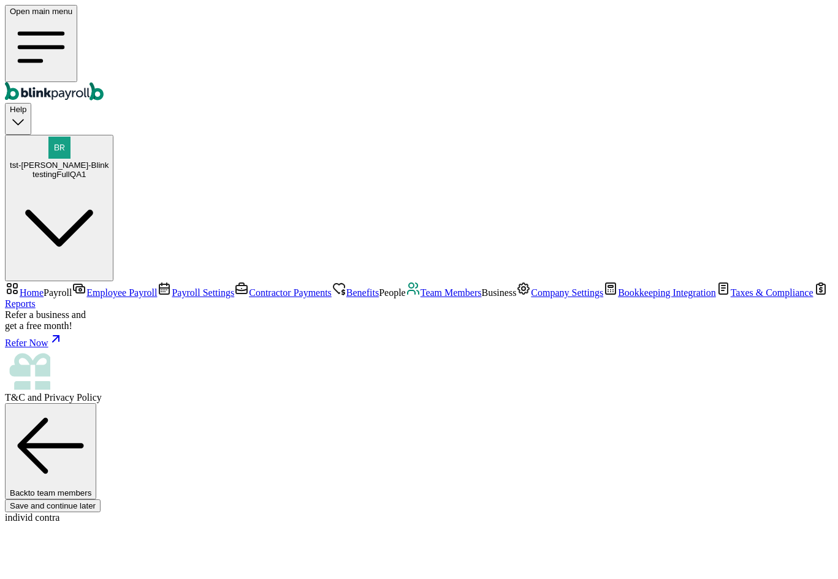
click at [420, 290] on span "Team Members" at bounding box center [450, 292] width 61 height 10
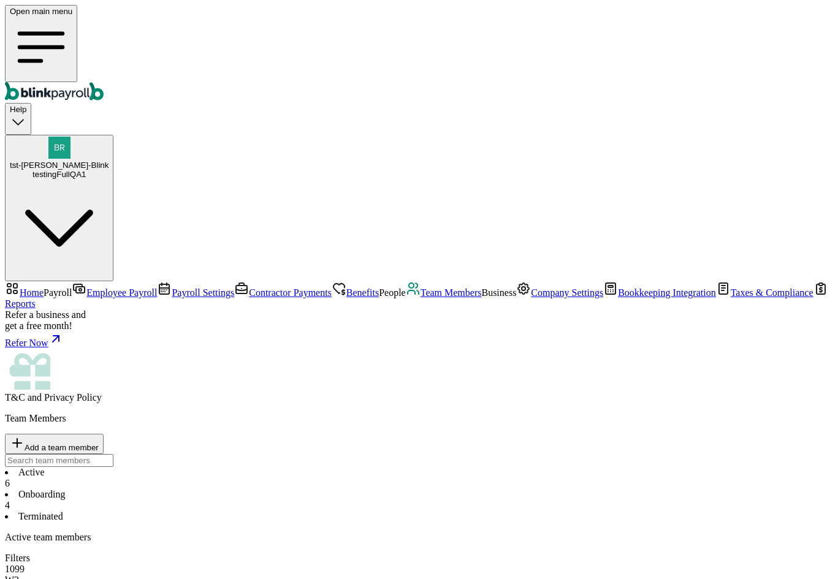
click at [272, 489] on li "Onboarding 4" at bounding box center [419, 500] width 828 height 22
click at [210, 478] on div "7" at bounding box center [419, 483] width 828 height 11
click at [287, 489] on li "Onboarding 3" at bounding box center [419, 500] width 828 height 22
click at [108, 170] on div "testingFullQA1" at bounding box center [59, 174] width 99 height 9
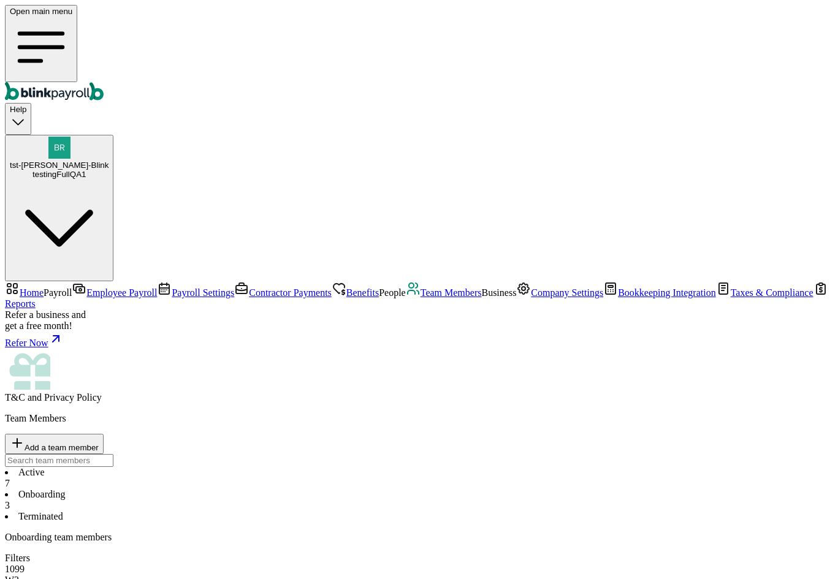
click at [108, 161] on span "tst-[PERSON_NAME]-Blink" at bounding box center [59, 165] width 99 height 9
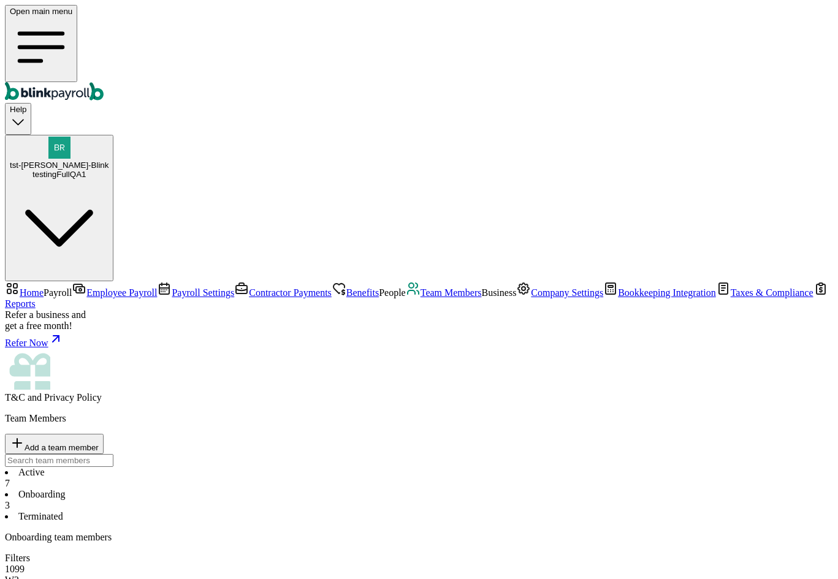
copy span "branko+testbl1@blinkpayroll.com"
click at [197, 467] on li "Active 7" at bounding box center [419, 478] width 828 height 22
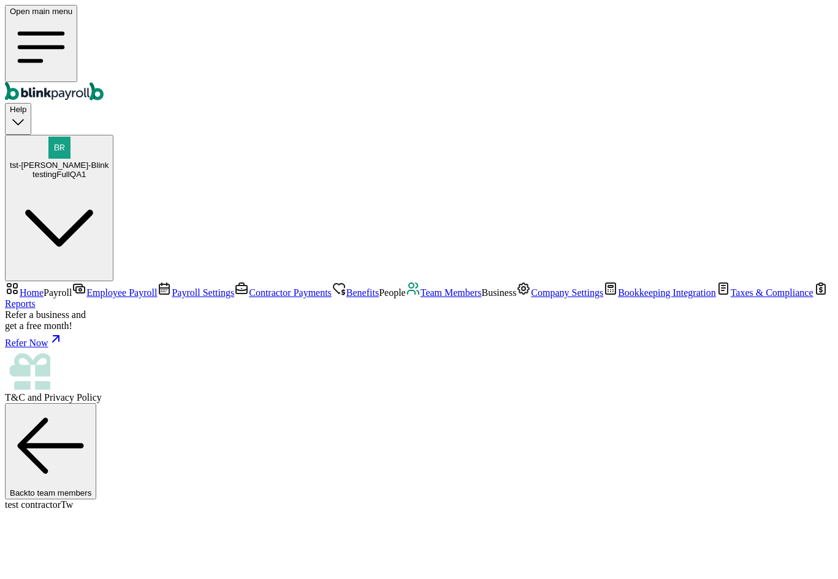
select select "32 1/2 18th St S"
